Goal: Navigation & Orientation: Understand site structure

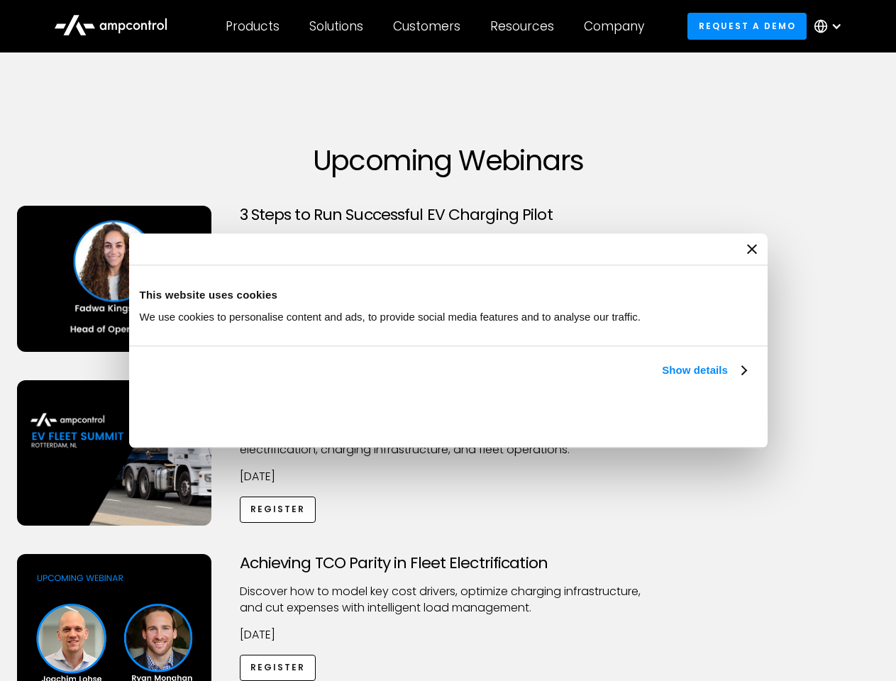
click at [662, 379] on link "Show details" at bounding box center [704, 370] width 84 height 17
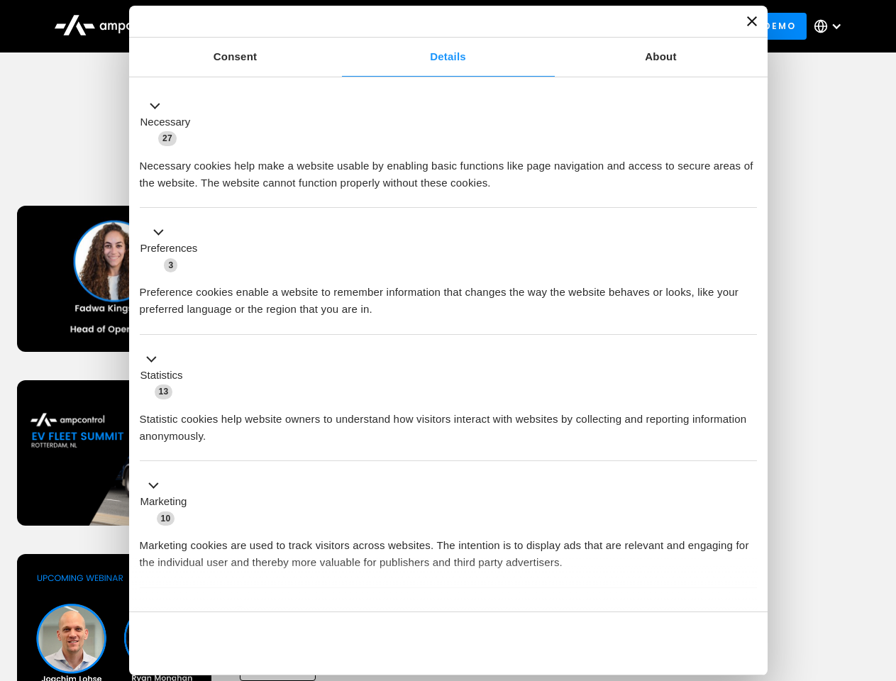
click at [747, 462] on li "Statistics 13 Statistic cookies help website owners to understand how visitors …" at bounding box center [448, 398] width 617 height 127
click at [880, 572] on div "Achieving TCO Parity in Fleet Electrification Discover how to model key cost dr…" at bounding box center [448, 665] width 891 height 223
click at [436, 26] on div "Customers" at bounding box center [426, 26] width 67 height 16
click at [252, 26] on div "Products" at bounding box center [252, 26] width 54 height 16
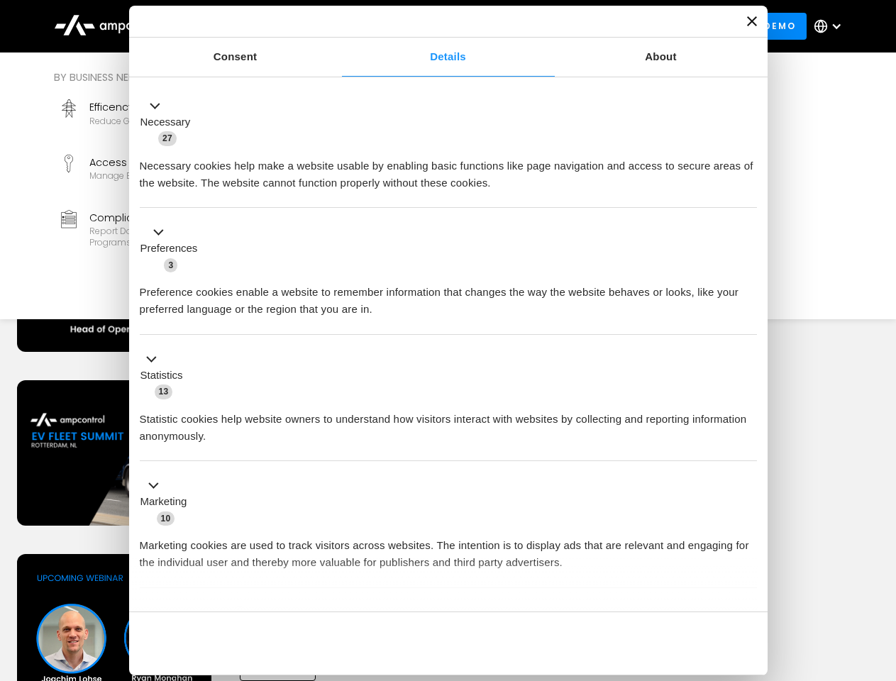
click at [337, 26] on div "Solutions" at bounding box center [336, 26] width 54 height 16
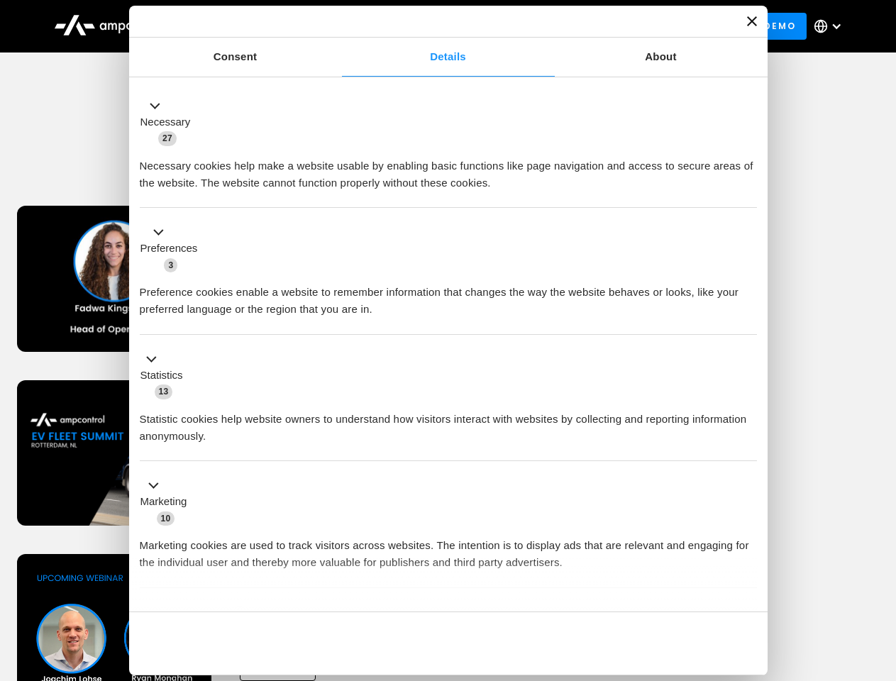
click at [429, 26] on div "Customers" at bounding box center [426, 26] width 67 height 16
click at [525, 26] on div "Resources" at bounding box center [522, 26] width 64 height 16
click at [618, 26] on div "Company" at bounding box center [614, 26] width 60 height 16
click at [831, 26] on div at bounding box center [835, 26] width 11 height 11
